Goal: Task Accomplishment & Management: Complete application form

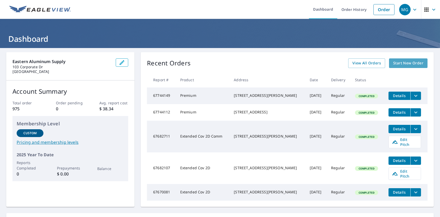
click at [408, 65] on span "Start New Order" at bounding box center [408, 63] width 30 height 6
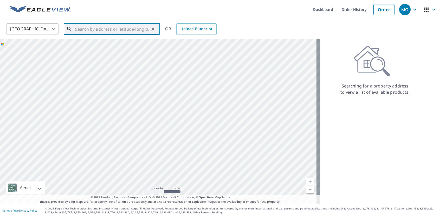
click at [97, 31] on input "text" at bounding box center [112, 29] width 74 height 15
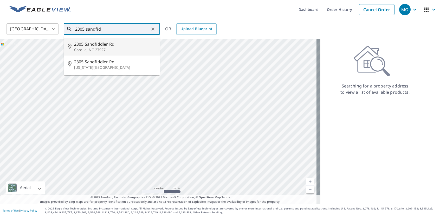
click at [93, 45] on span "2305 Sandfiddler Rd" at bounding box center [115, 44] width 82 height 6
type input "[STREET_ADDRESS]"
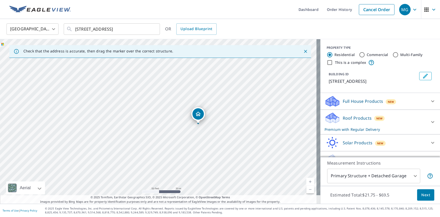
drag, startPoint x: 202, startPoint y: 137, endPoint x: 211, endPoint y: 135, distance: 9.0
click at [211, 135] on div "[STREET_ADDRESS]" at bounding box center [160, 121] width 320 height 165
drag, startPoint x: 182, startPoint y: 104, endPoint x: 170, endPoint y: 104, distance: 11.4
drag, startPoint x: 189, startPoint y: 121, endPoint x: 211, endPoint y: 113, distance: 22.9
click at [211, 113] on div "[STREET_ADDRESS]" at bounding box center [160, 121] width 320 height 165
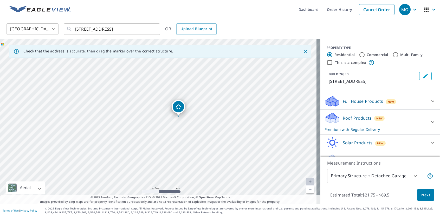
drag, startPoint x: 180, startPoint y: 103, endPoint x: 178, endPoint y: 106, distance: 3.4
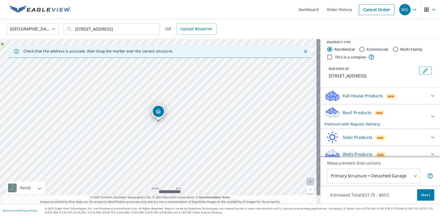
scroll to position [11, 0]
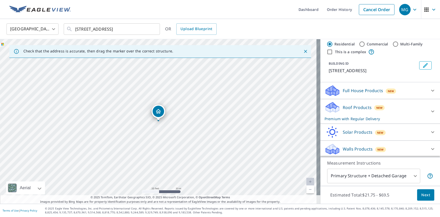
click at [421, 193] on span "Next" at bounding box center [425, 195] width 9 height 6
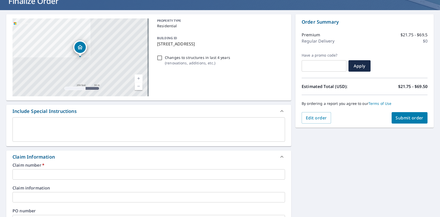
scroll to position [52, 0]
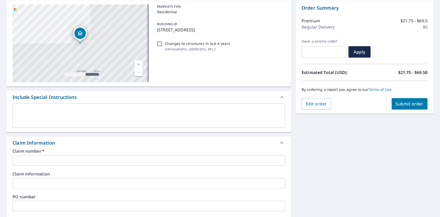
drag, startPoint x: 21, startPoint y: 162, endPoint x: 28, endPoint y: 163, distance: 7.6
click at [23, 162] on input "text" at bounding box center [148, 160] width 272 height 10
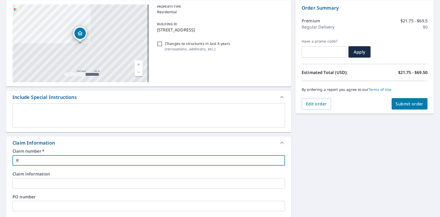
type input "R&M"
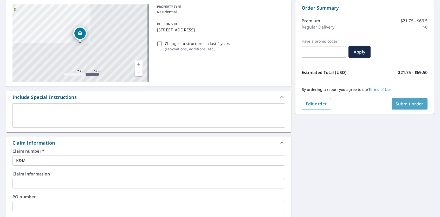
click at [397, 107] on button "Submit order" at bounding box center [409, 103] width 36 height 11
